Goal: Find specific page/section: Find specific page/section

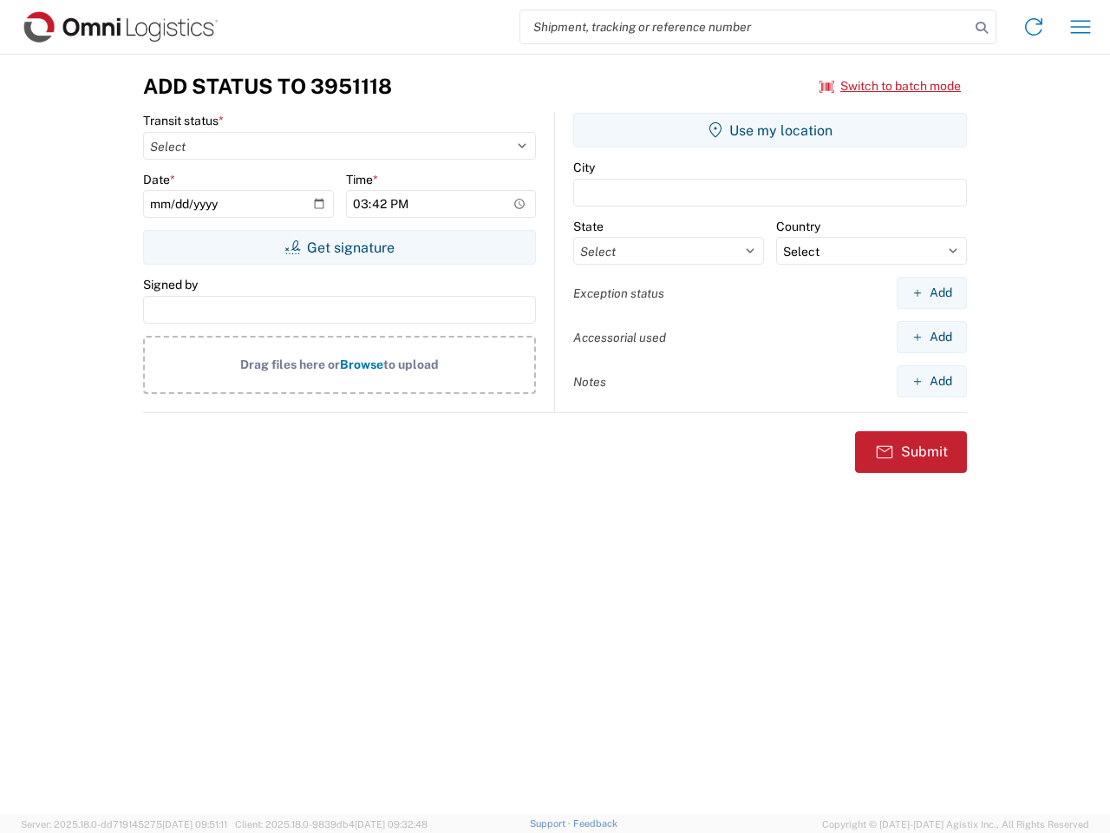
click at [745, 27] on input "search" at bounding box center [745, 26] width 449 height 33
click at [982, 28] on icon at bounding box center [982, 28] width 24 height 24
click at [1034, 27] on icon at bounding box center [1034, 27] width 28 height 28
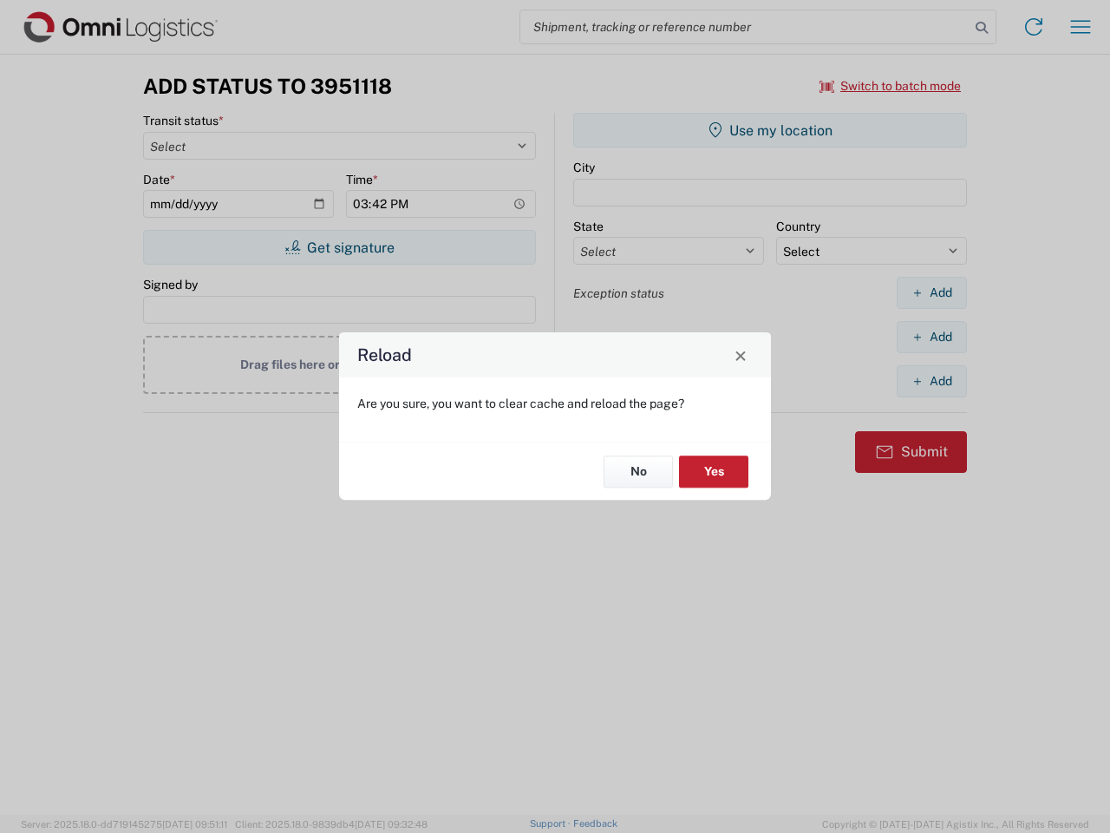
click at [891, 86] on div "Reload Are you sure, you want to clear cache and reload the page? No Yes" at bounding box center [555, 416] width 1110 height 833
click at [339, 247] on div "Reload Are you sure, you want to clear cache and reload the page? No Yes" at bounding box center [555, 416] width 1110 height 833
click at [770, 130] on div "Reload Are you sure, you want to clear cache and reload the page? No Yes" at bounding box center [555, 416] width 1110 height 833
click at [932, 292] on div "Reload Are you sure, you want to clear cache and reload the page? No Yes" at bounding box center [555, 416] width 1110 height 833
click at [932, 337] on div "Reload Are you sure, you want to clear cache and reload the page? No Yes" at bounding box center [555, 416] width 1110 height 833
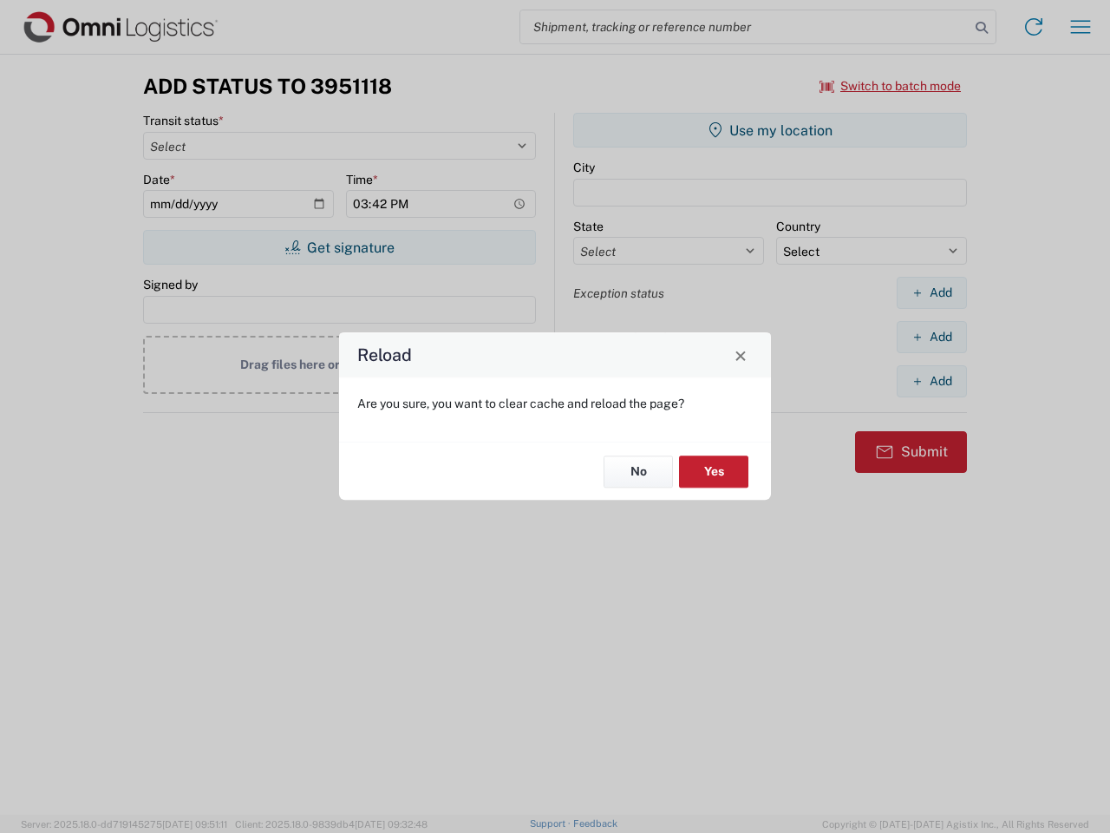
click at [932, 381] on div "Reload Are you sure, you want to clear cache and reload the page? No Yes" at bounding box center [555, 416] width 1110 height 833
